Goal: Task Accomplishment & Management: Manage account settings

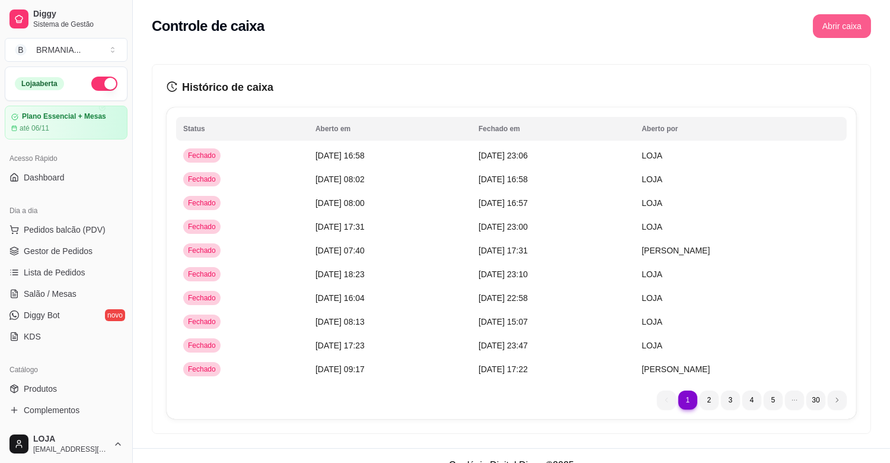
scroll to position [313, 0]
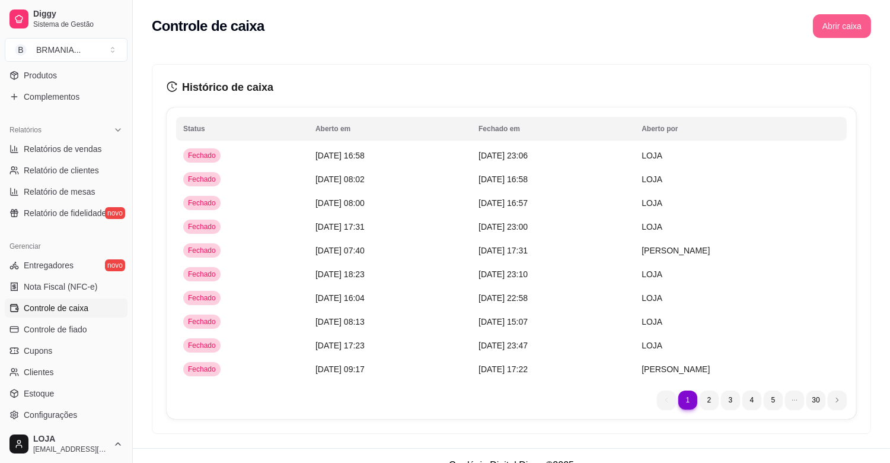
click at [838, 28] on button "Abrir caixa" at bounding box center [842, 26] width 58 height 24
click at [838, 28] on button "Abrir caixa" at bounding box center [842, 26] width 56 height 23
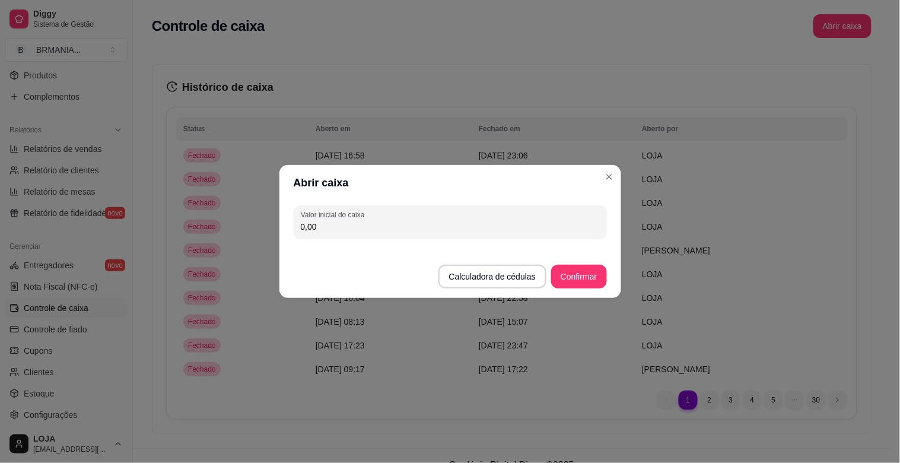
click at [376, 230] on input "0,00" at bounding box center [450, 227] width 299 height 12
type input "200,00"
click at [597, 275] on button "Confirmar" at bounding box center [578, 277] width 55 height 24
click at [597, 275] on footer "Calculadora de cédulas Confirmar" at bounding box center [450, 270] width 342 height 55
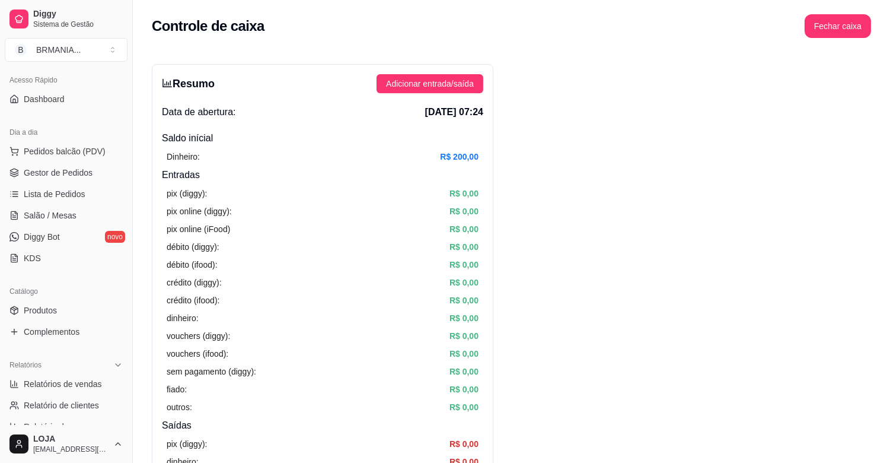
scroll to position [0, 0]
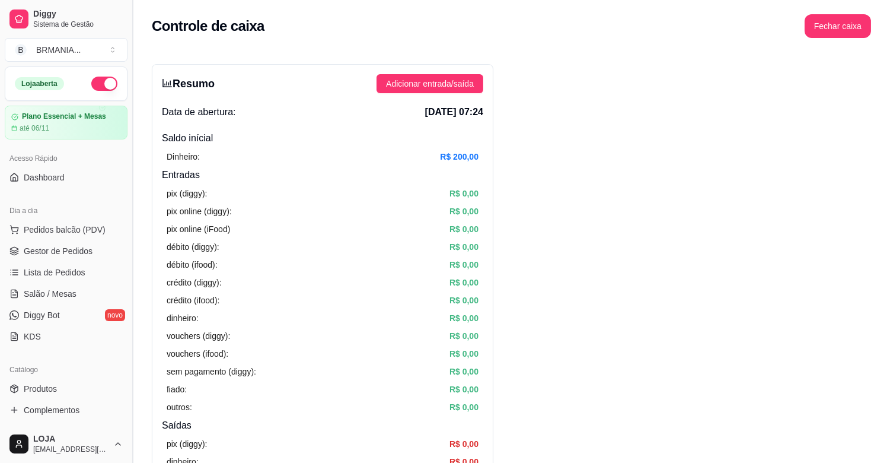
click at [128, 66] on button "Toggle Sidebar" at bounding box center [132, 231] width 9 height 463
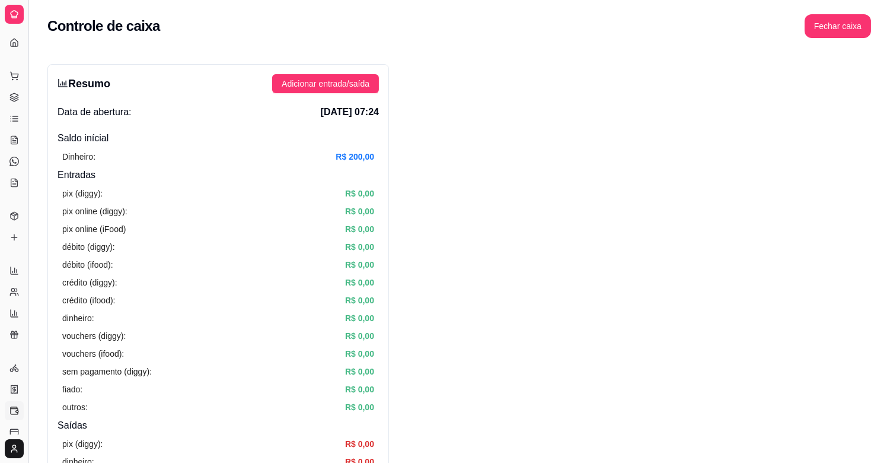
click at [24, 99] on button "Toggle Sidebar" at bounding box center [27, 231] width 9 height 463
click at [28, 107] on button "Toggle Sidebar" at bounding box center [27, 231] width 9 height 463
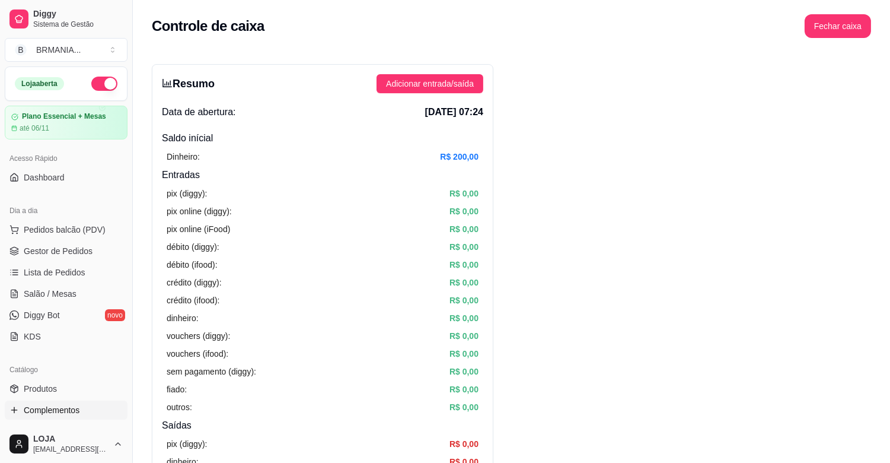
click at [79, 407] on link "Complementos" at bounding box center [66, 409] width 123 height 19
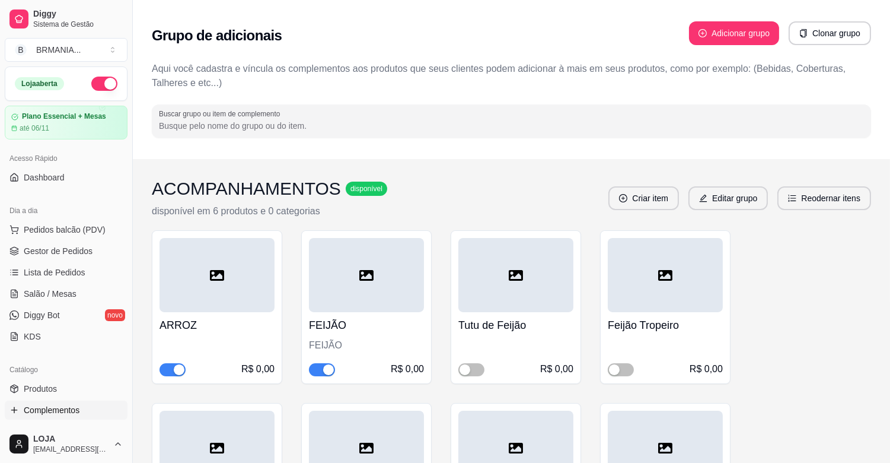
click at [330, 374] on div "button" at bounding box center [328, 369] width 11 height 11
click at [617, 370] on div "button" at bounding box center [614, 369] width 11 height 11
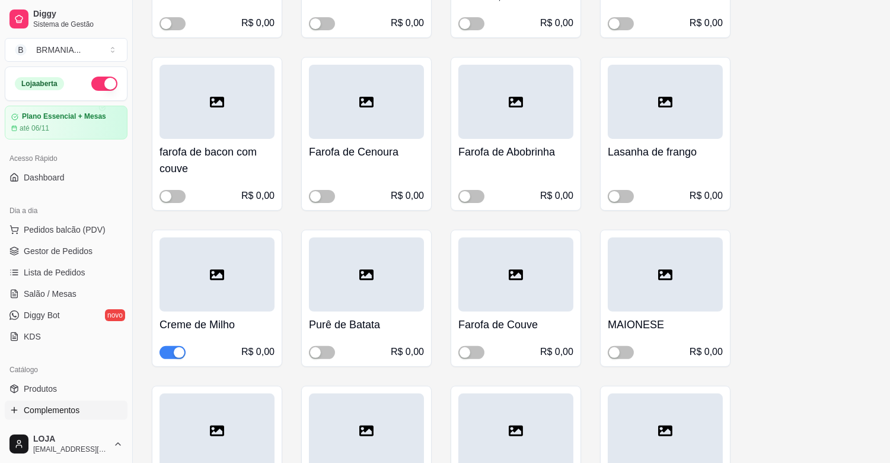
scroll to position [730, 0]
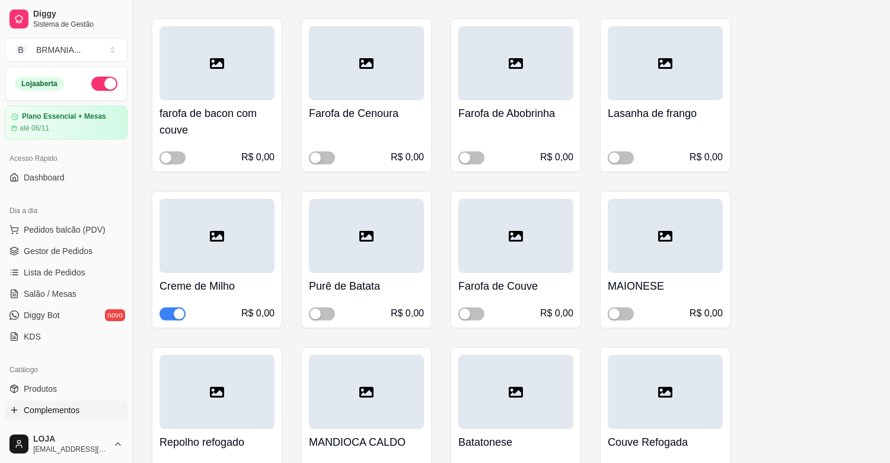
click at [178, 312] on div "button" at bounding box center [179, 313] width 11 height 11
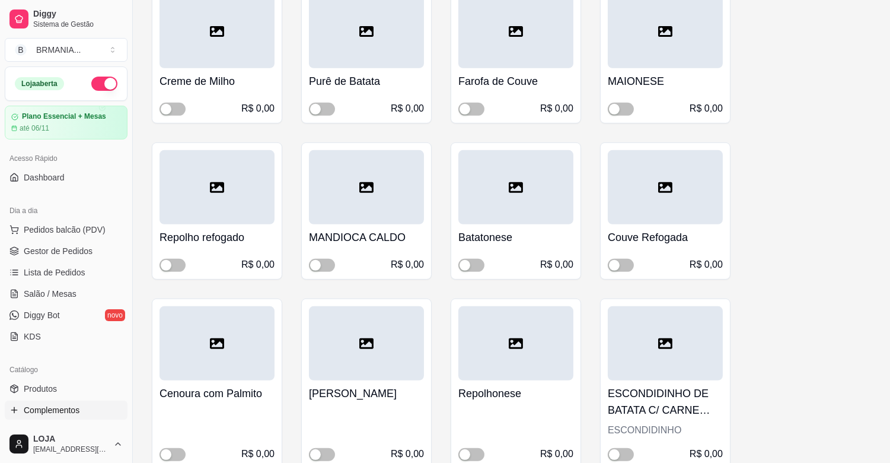
scroll to position [965, 0]
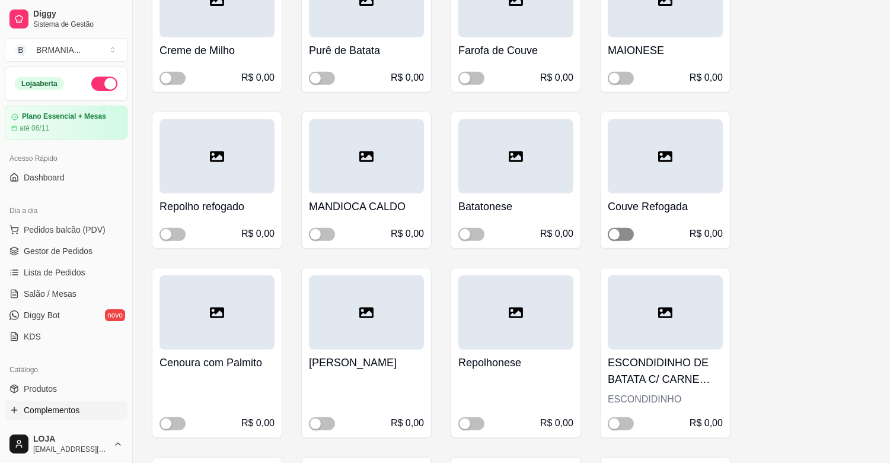
click at [615, 233] on div "button" at bounding box center [614, 234] width 11 height 11
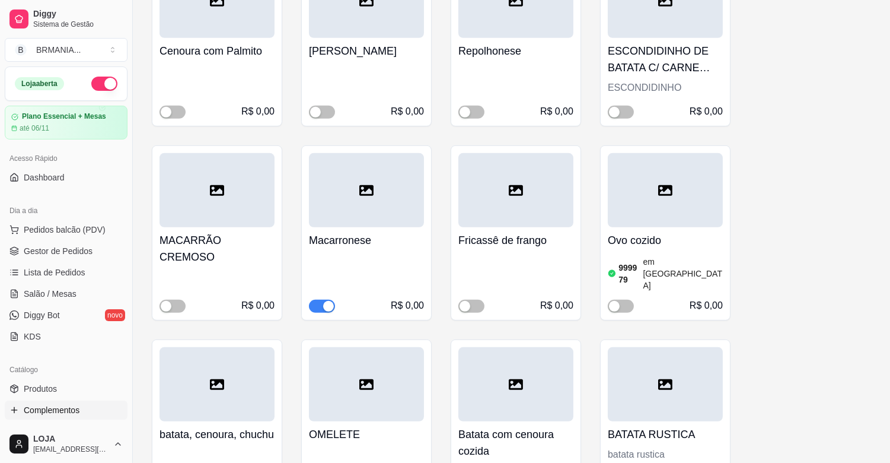
scroll to position [1291, 0]
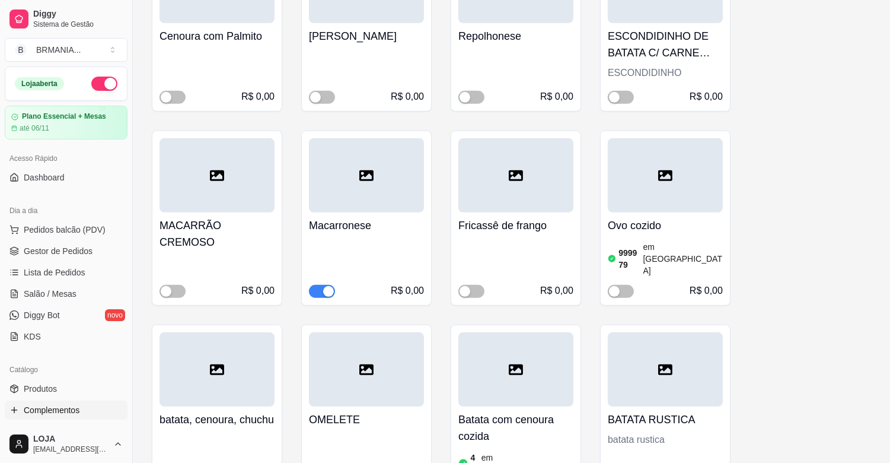
click at [328, 286] on div "button" at bounding box center [328, 291] width 11 height 11
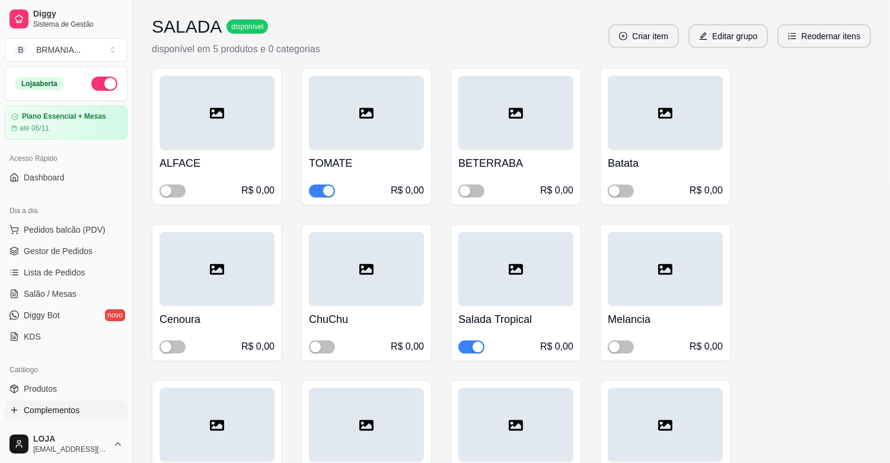
scroll to position [2698, 0]
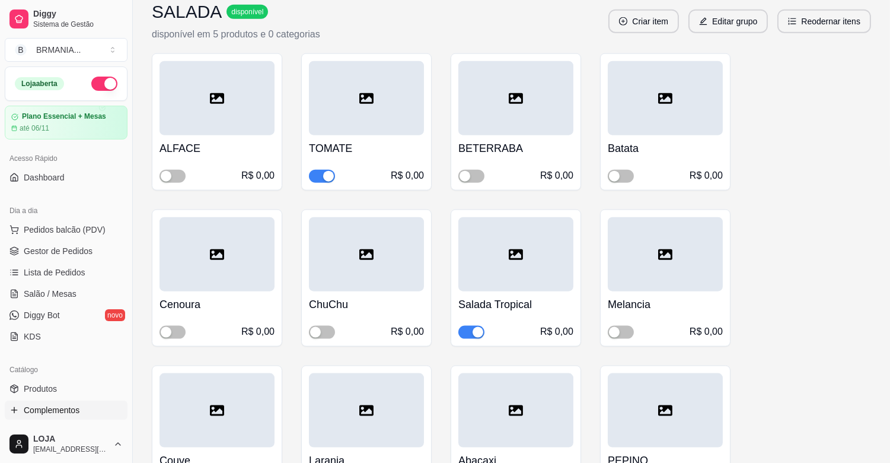
click at [478, 327] on div "button" at bounding box center [478, 332] width 11 height 11
click at [169, 171] on div "button" at bounding box center [166, 176] width 11 height 11
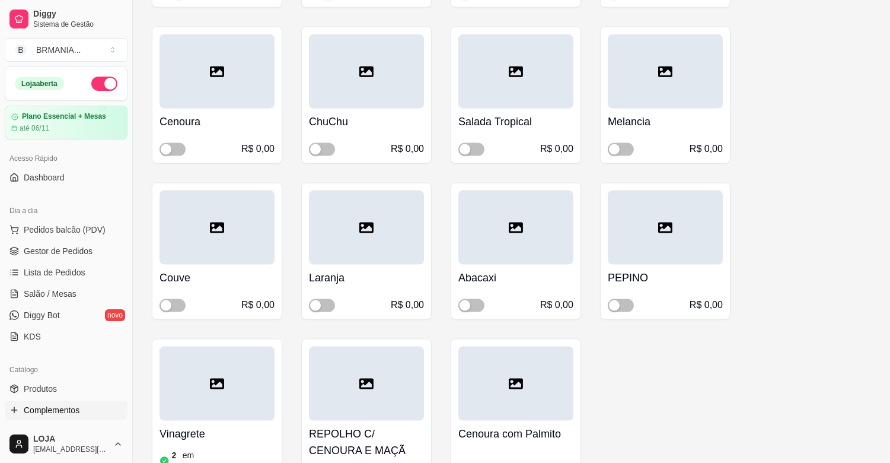
scroll to position [2887, 0]
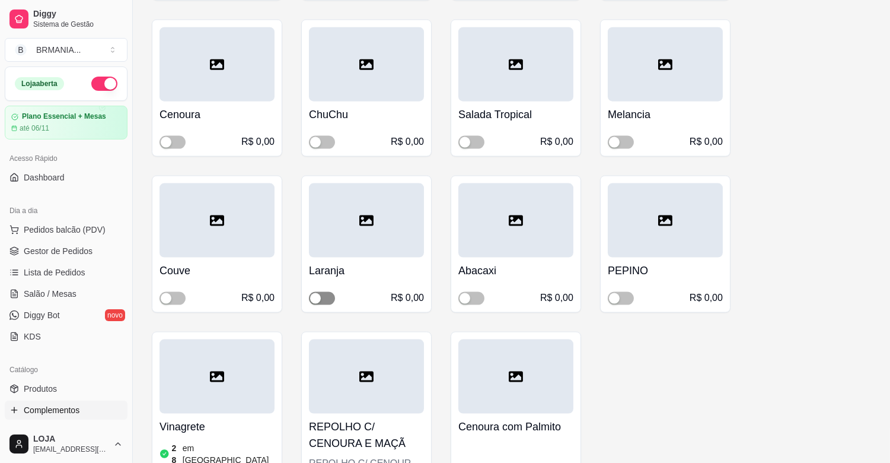
click at [318, 293] on div "button" at bounding box center [315, 298] width 11 height 11
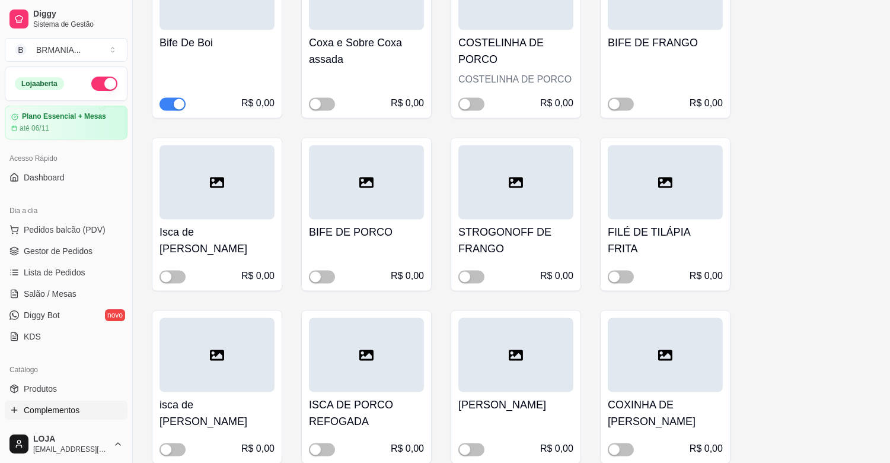
scroll to position [3937, 0]
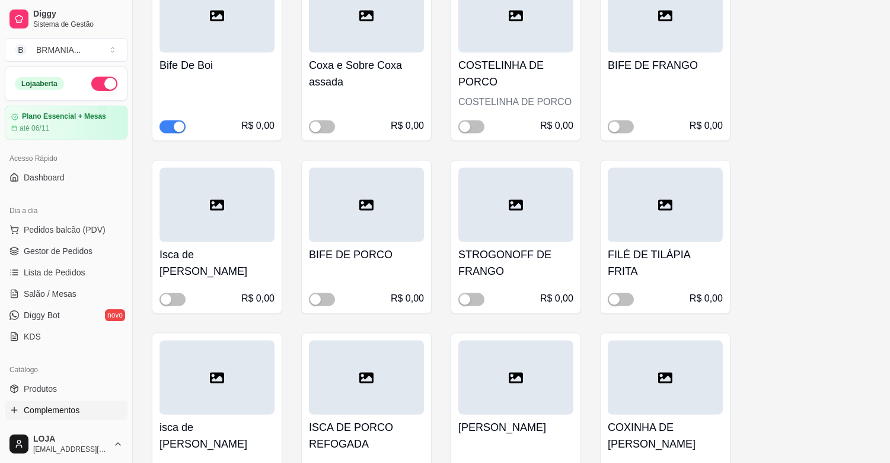
click at [609, 462] on div "button" at bounding box center [614, 472] width 11 height 11
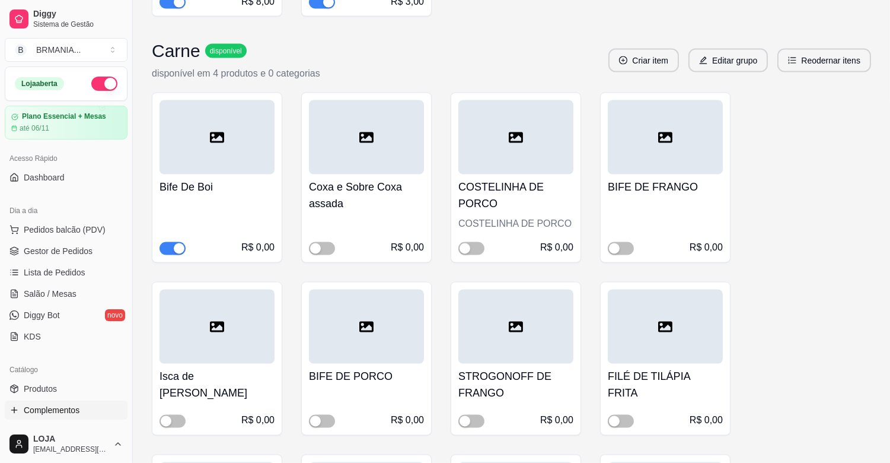
scroll to position [3739, 0]
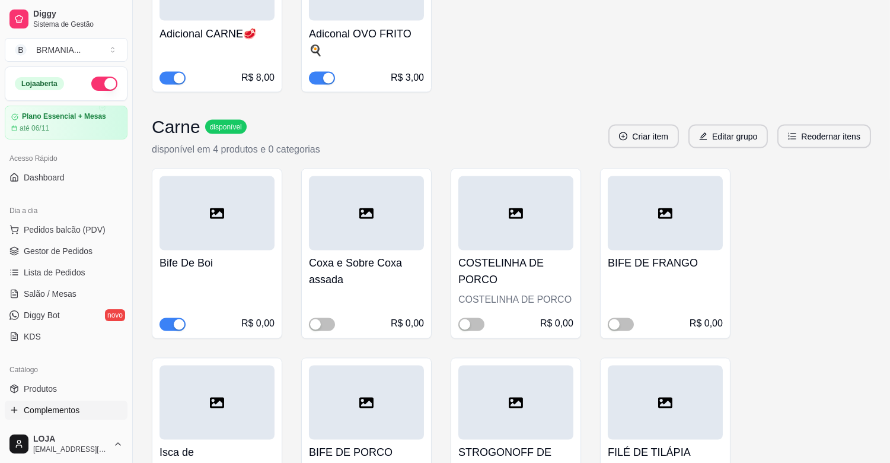
drag, startPoint x: 884, startPoint y: 351, endPoint x: 881, endPoint y: 339, distance: 12.2
drag, startPoint x: 886, startPoint y: 345, endPoint x: 894, endPoint y: 345, distance: 8.3
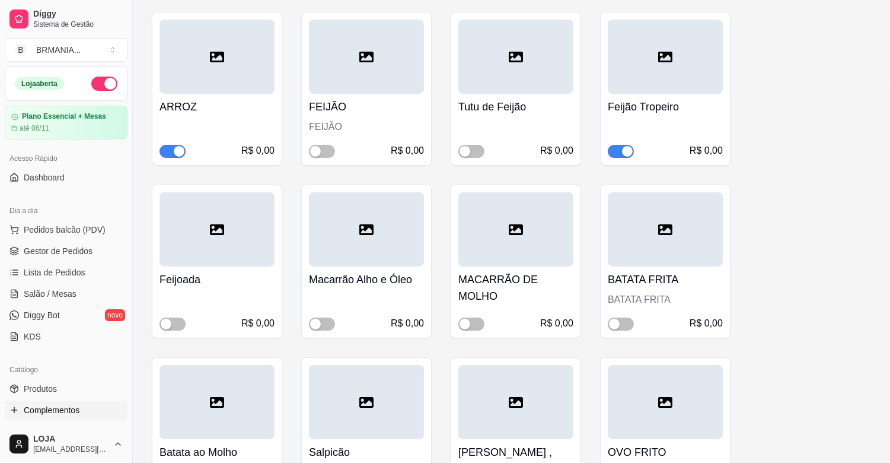
scroll to position [271, 0]
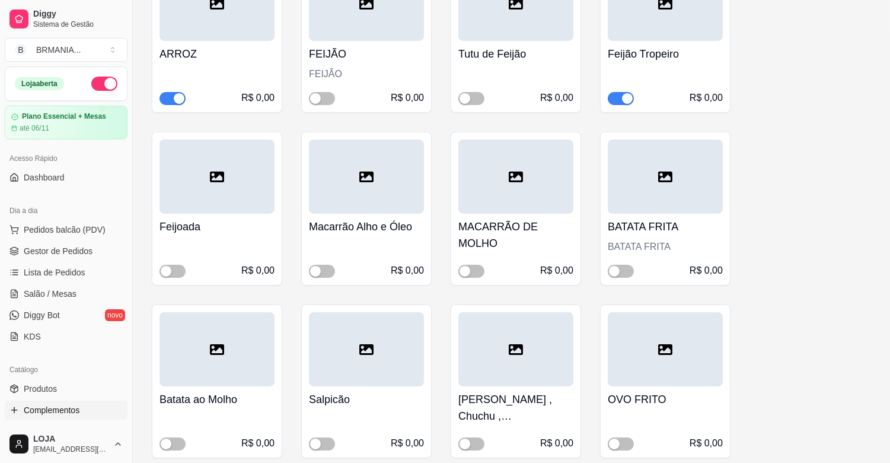
drag, startPoint x: 816, startPoint y: 64, endPoint x: 624, endPoint y: 438, distance: 419.9
click at [614, 442] on div "button" at bounding box center [614, 443] width 11 height 11
